Goal: Information Seeking & Learning: Learn about a topic

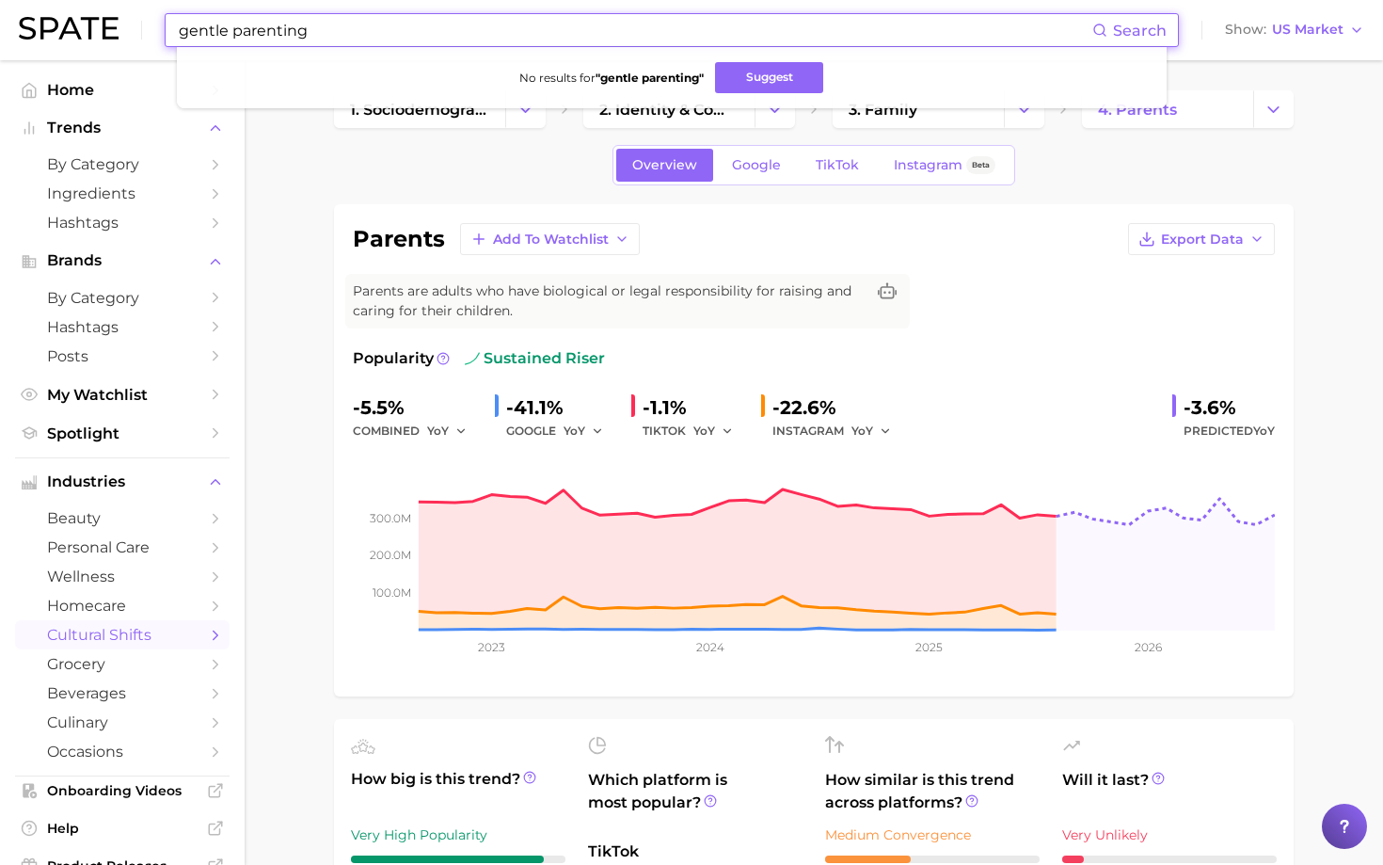
drag, startPoint x: 323, startPoint y: 24, endPoint x: 108, endPoint y: 4, distance: 215.5
click at [108, 4] on div "gentle parenting Search No results for " gentle parenting " Suggest Show US Mar…" at bounding box center [692, 30] width 1346 height 60
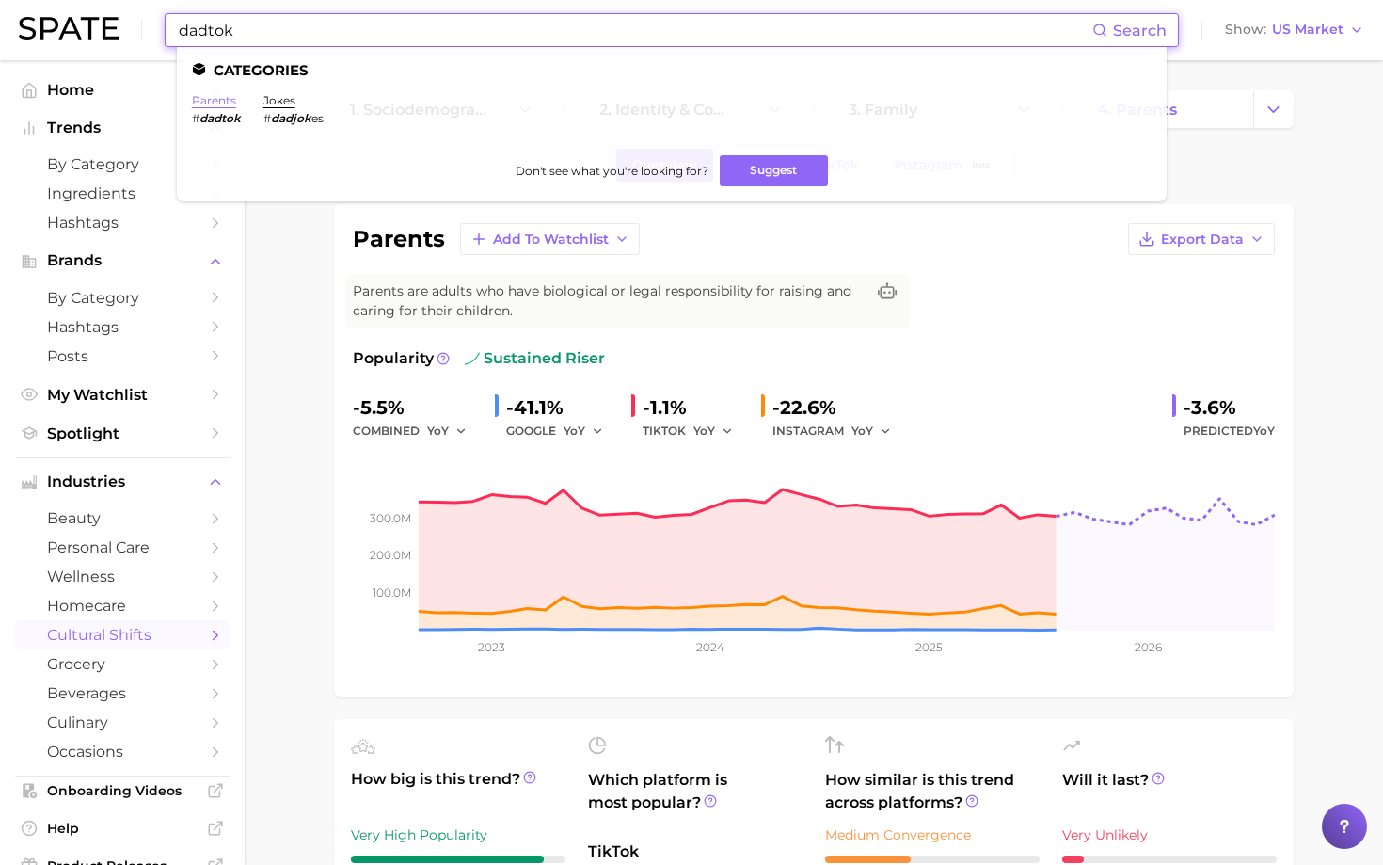
type input "dadtok"
click at [206, 99] on link "parents" at bounding box center [214, 100] width 44 height 14
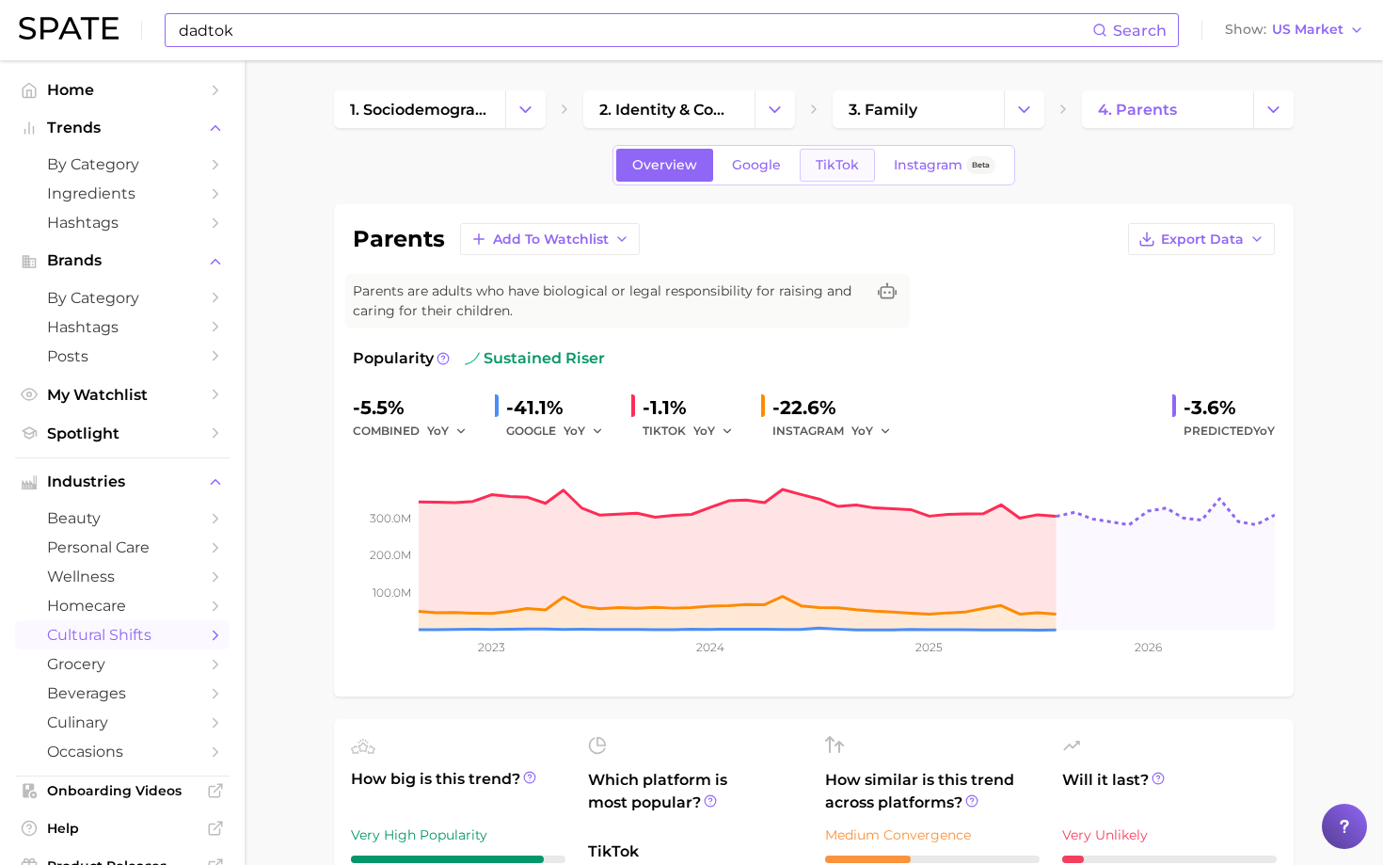
click at [849, 162] on span "TikTok" at bounding box center [837, 165] width 43 height 16
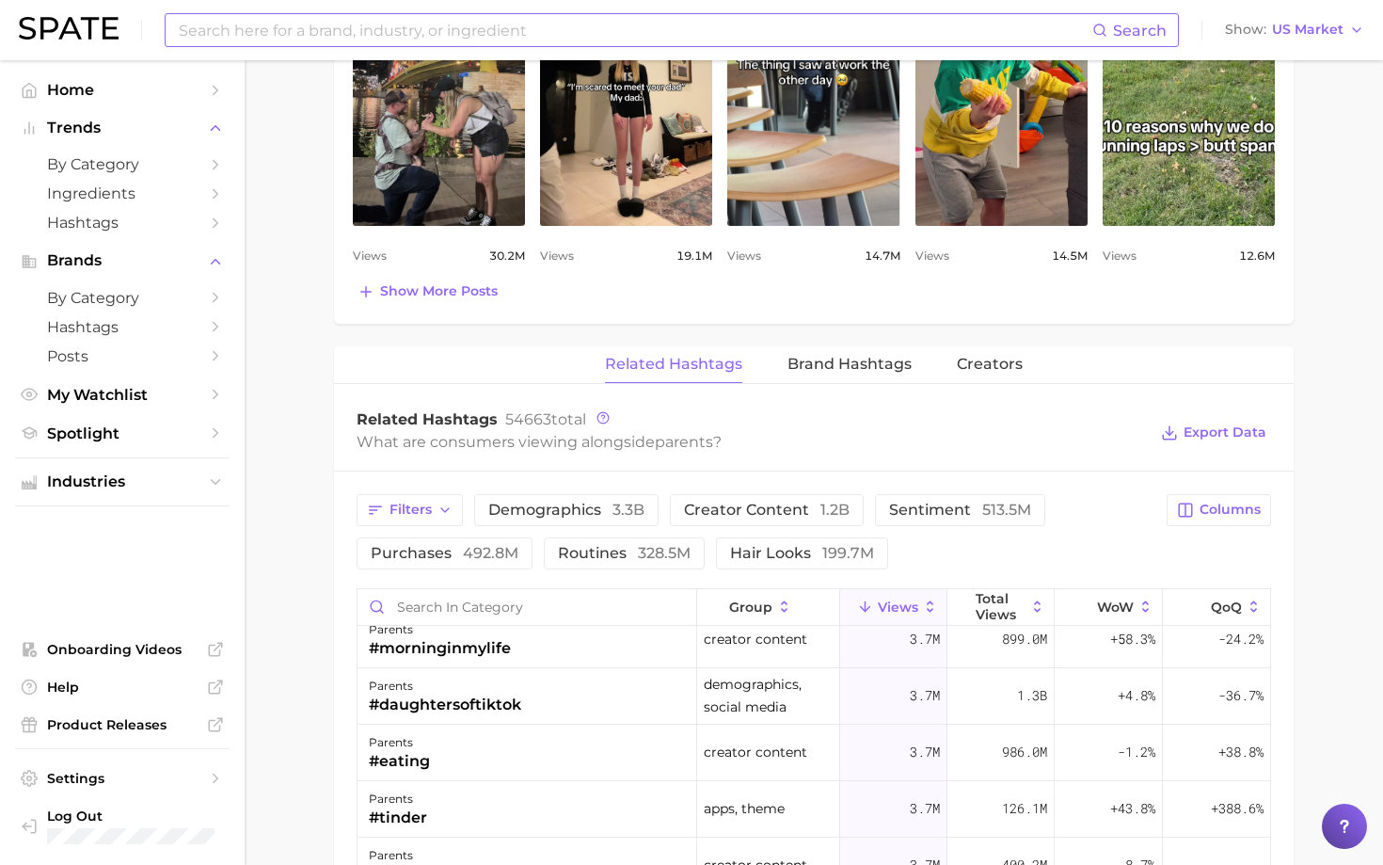
scroll to position [275, 0]
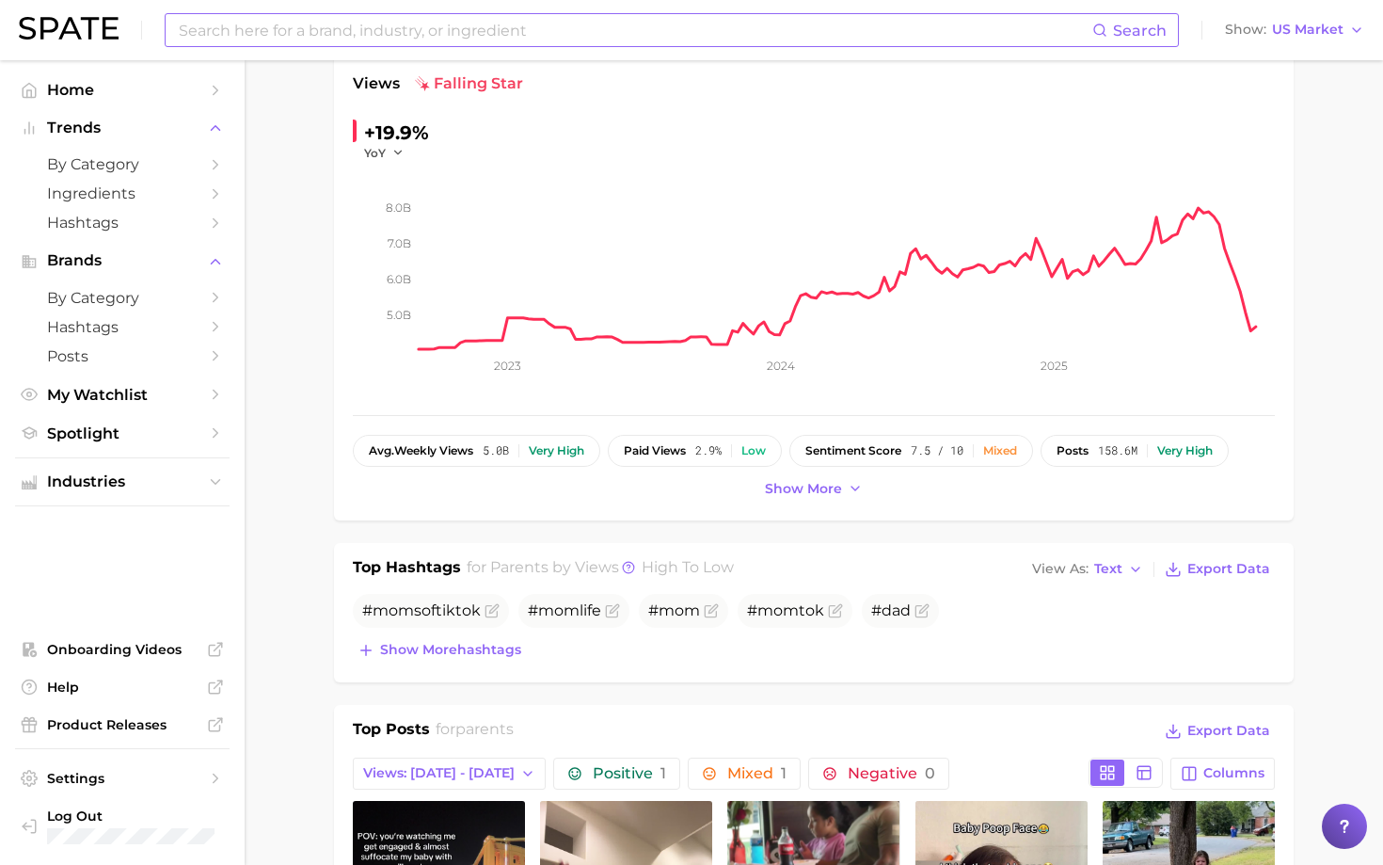
click at [273, 32] on input at bounding box center [635, 30] width 916 height 32
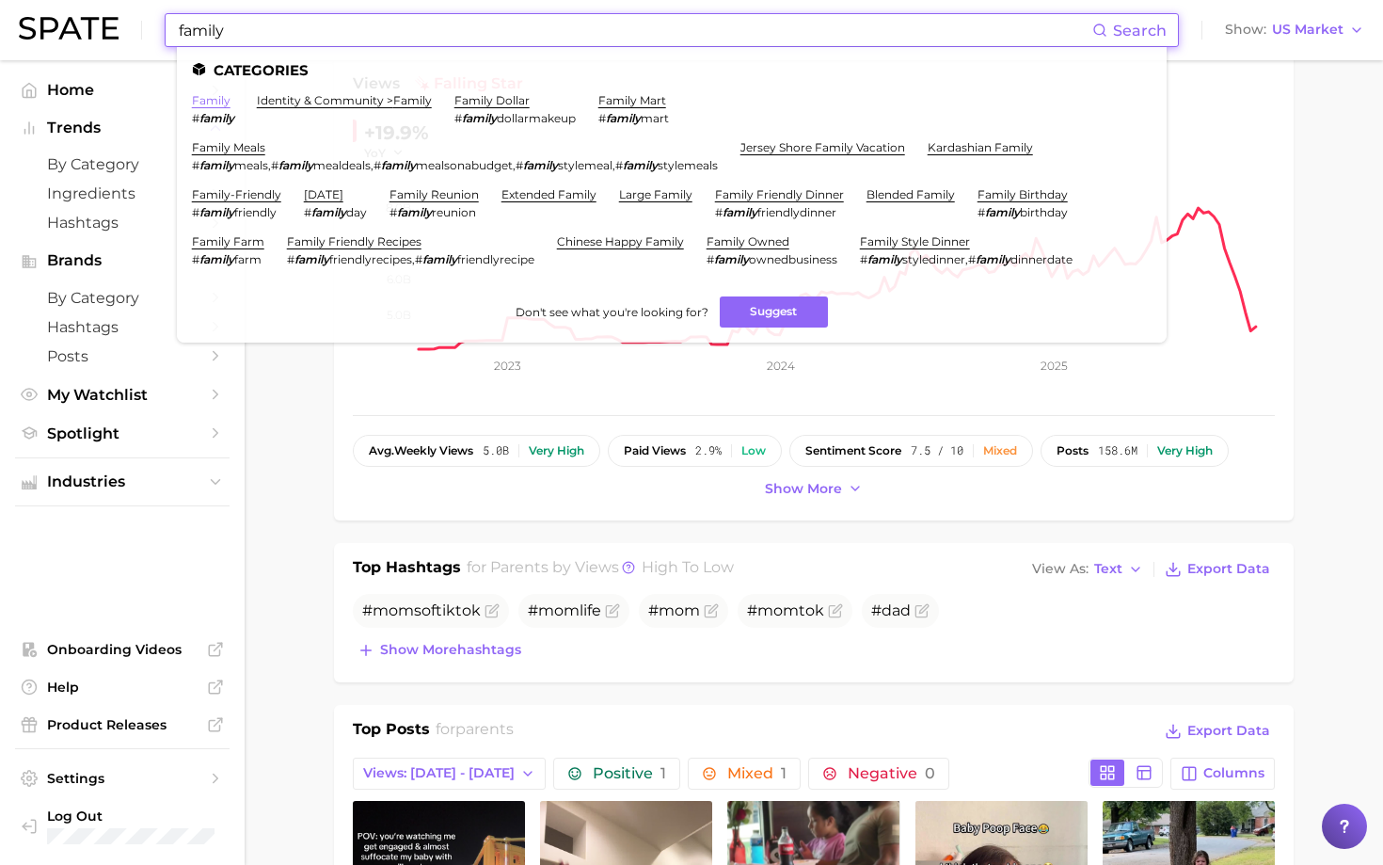
type input "family"
click at [213, 103] on link "family" at bounding box center [211, 100] width 39 height 14
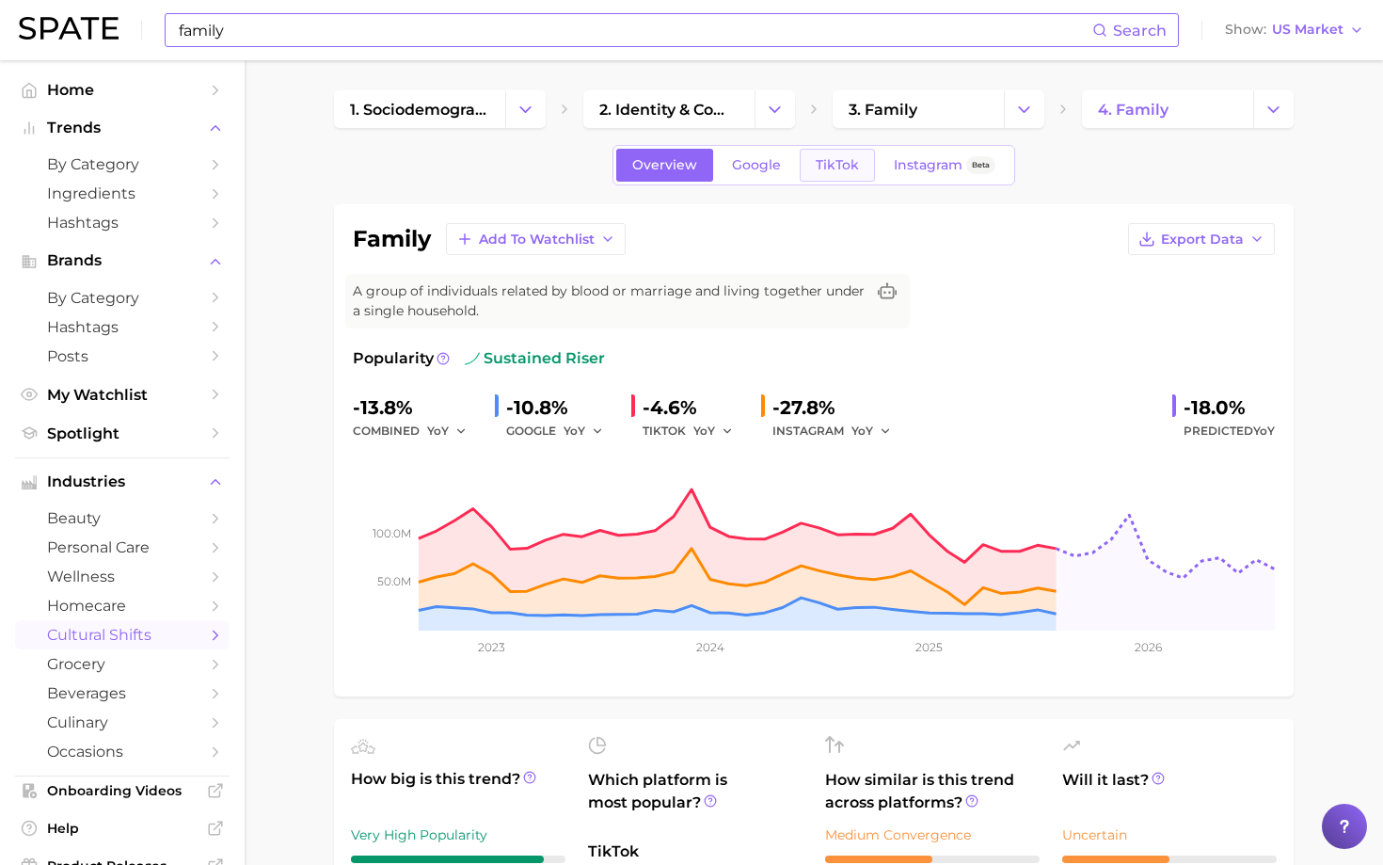
click at [844, 166] on span "TikTok" at bounding box center [837, 165] width 43 height 16
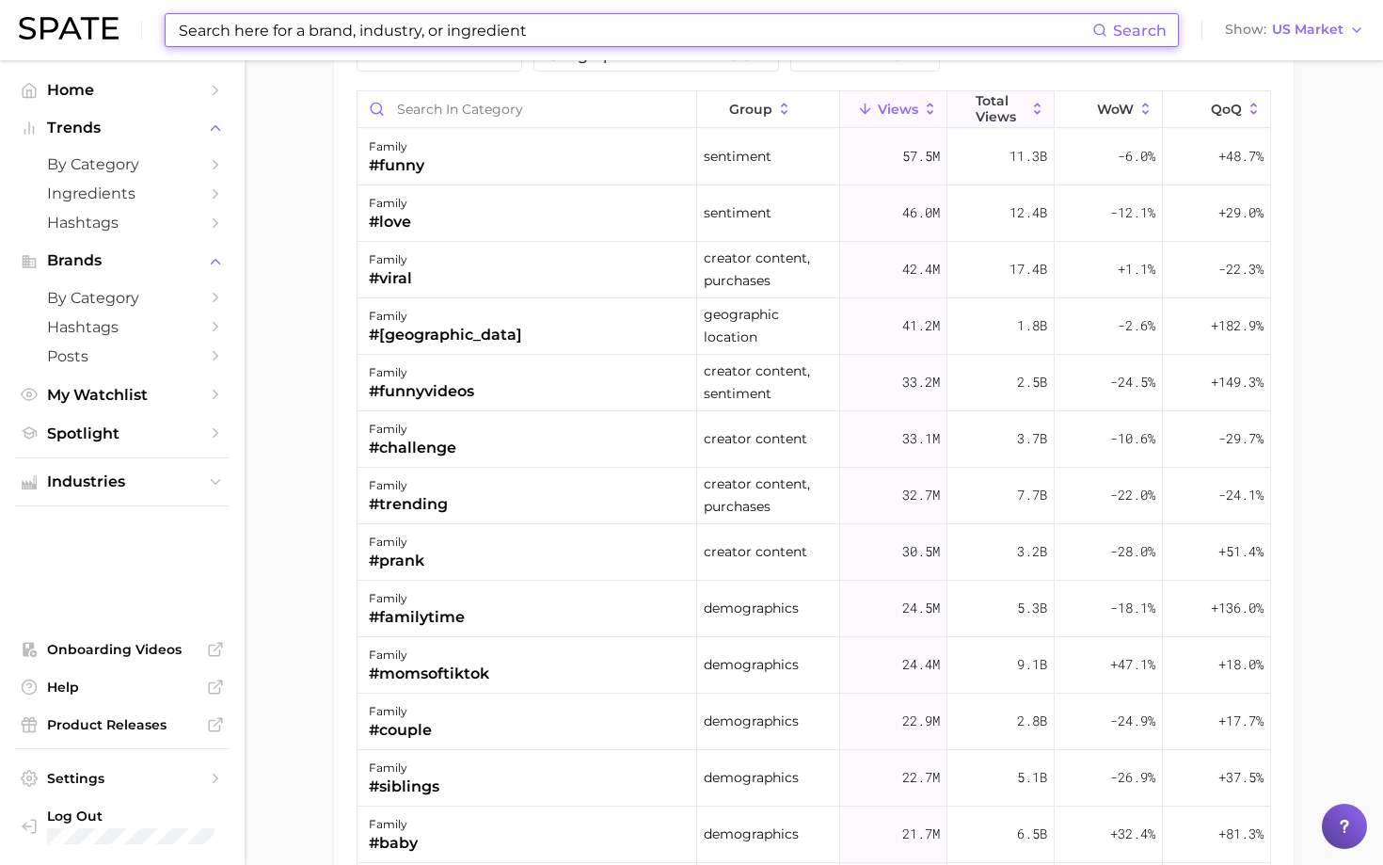
click at [1035, 115] on icon at bounding box center [1038, 109] width 17 height 17
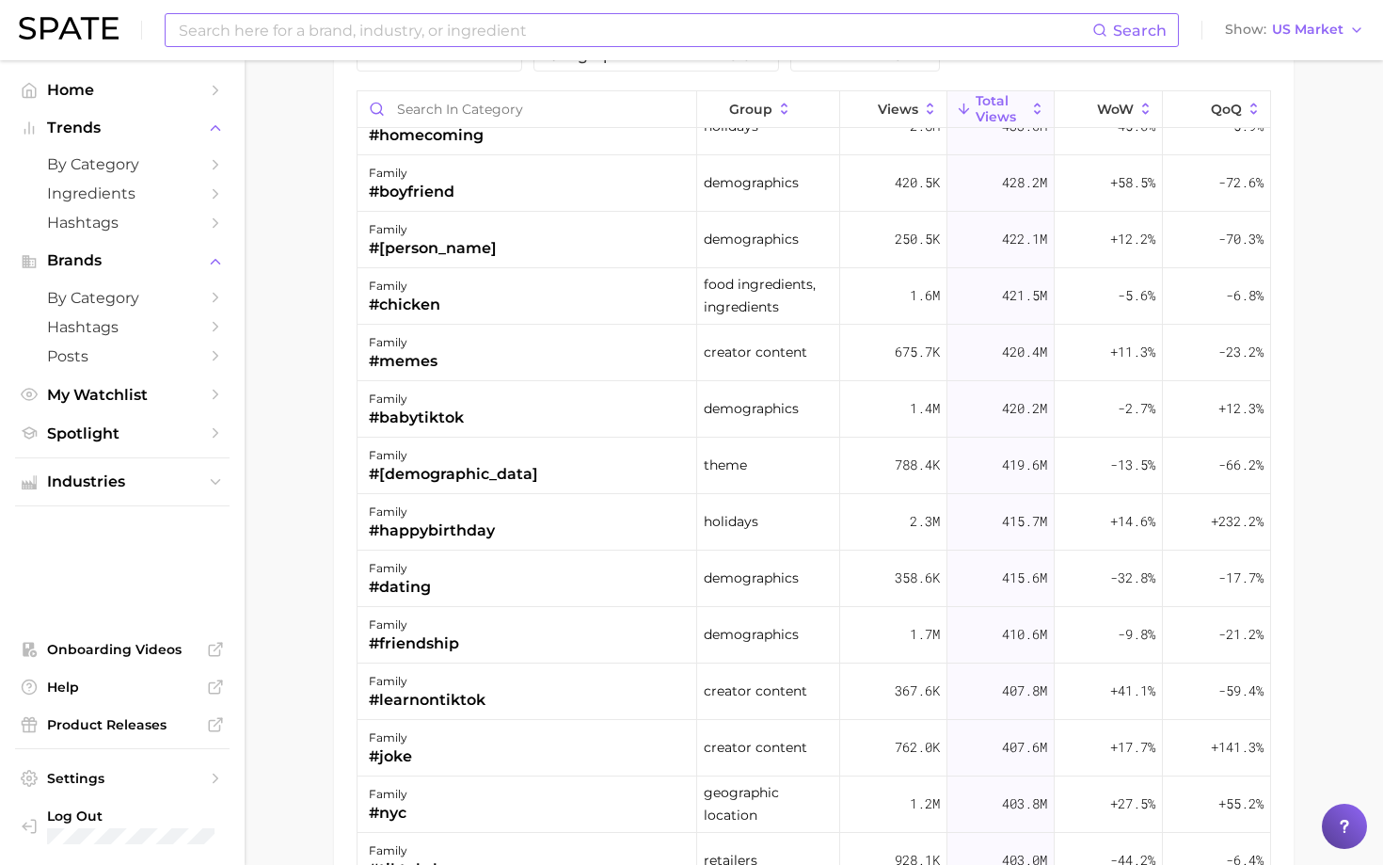
scroll to position [11333, 0]
